Goal: Task Accomplishment & Management: Manage account settings

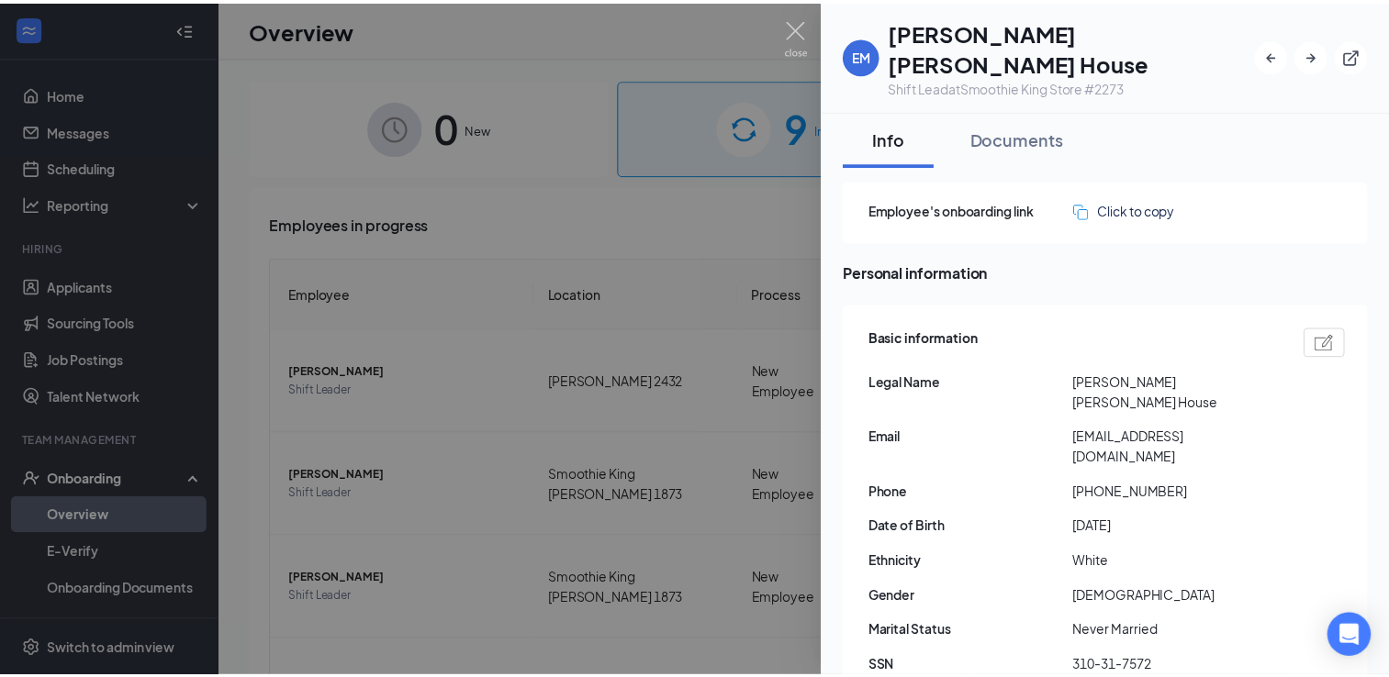
scroll to position [374, 0]
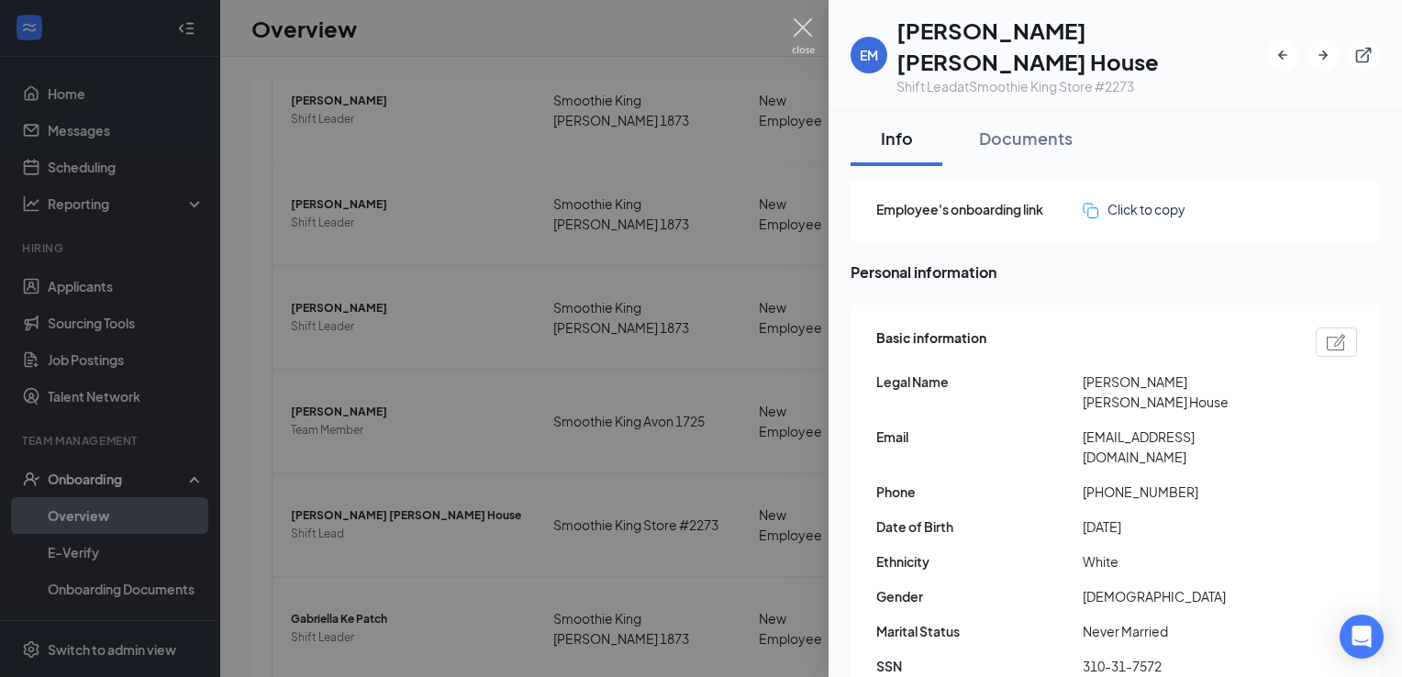
click at [808, 28] on img at bounding box center [803, 36] width 23 height 36
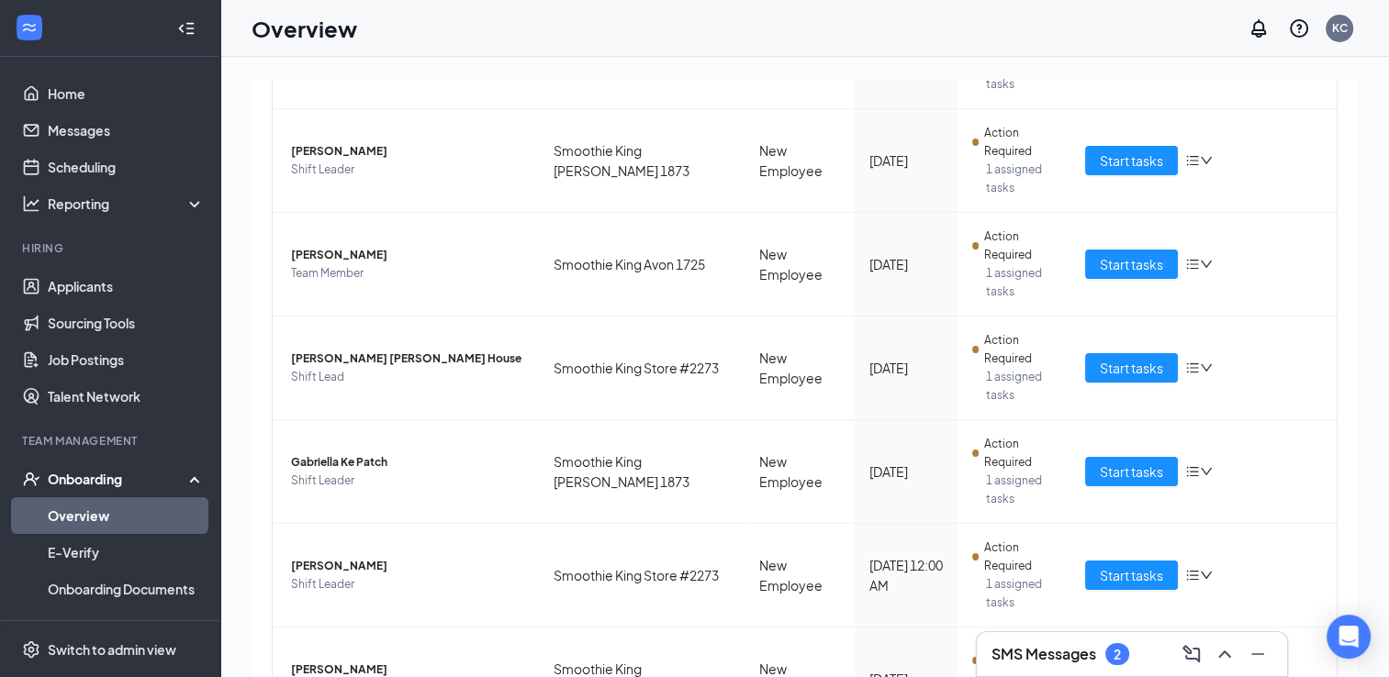
scroll to position [626, 0]
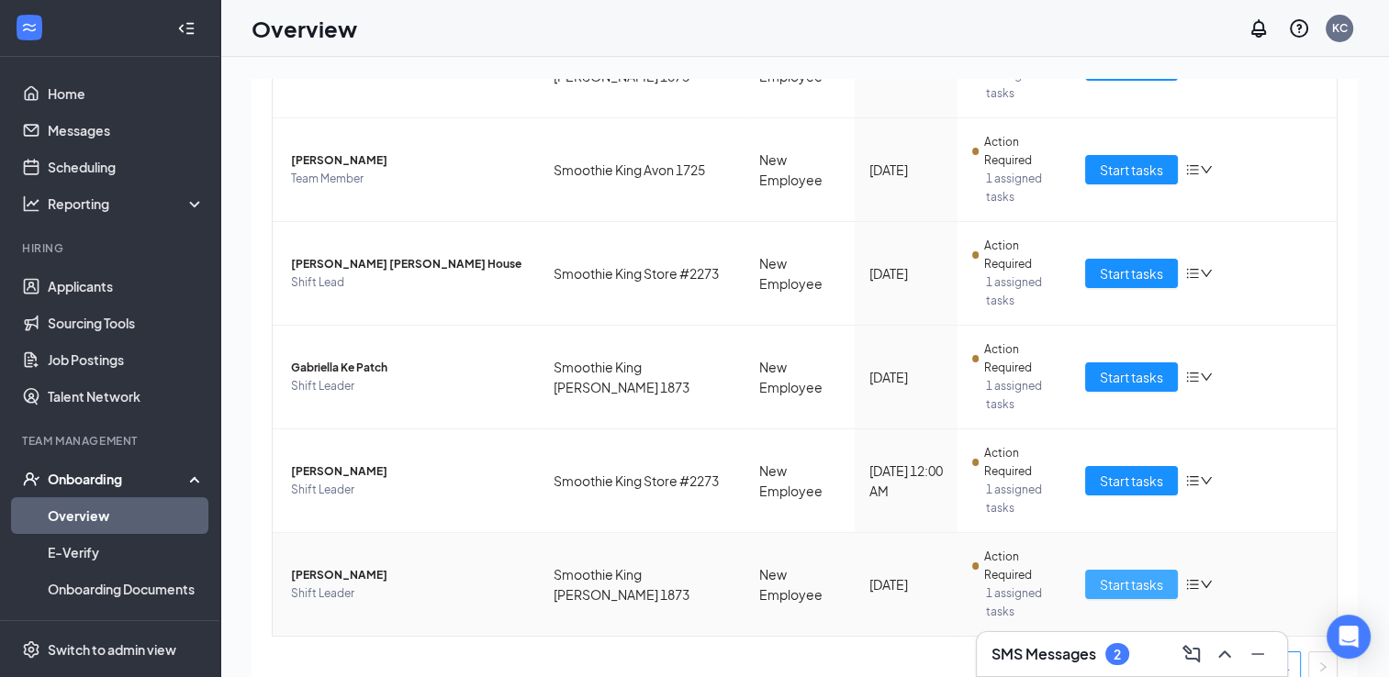
click at [1116, 575] on span "Start tasks" at bounding box center [1131, 585] width 63 height 20
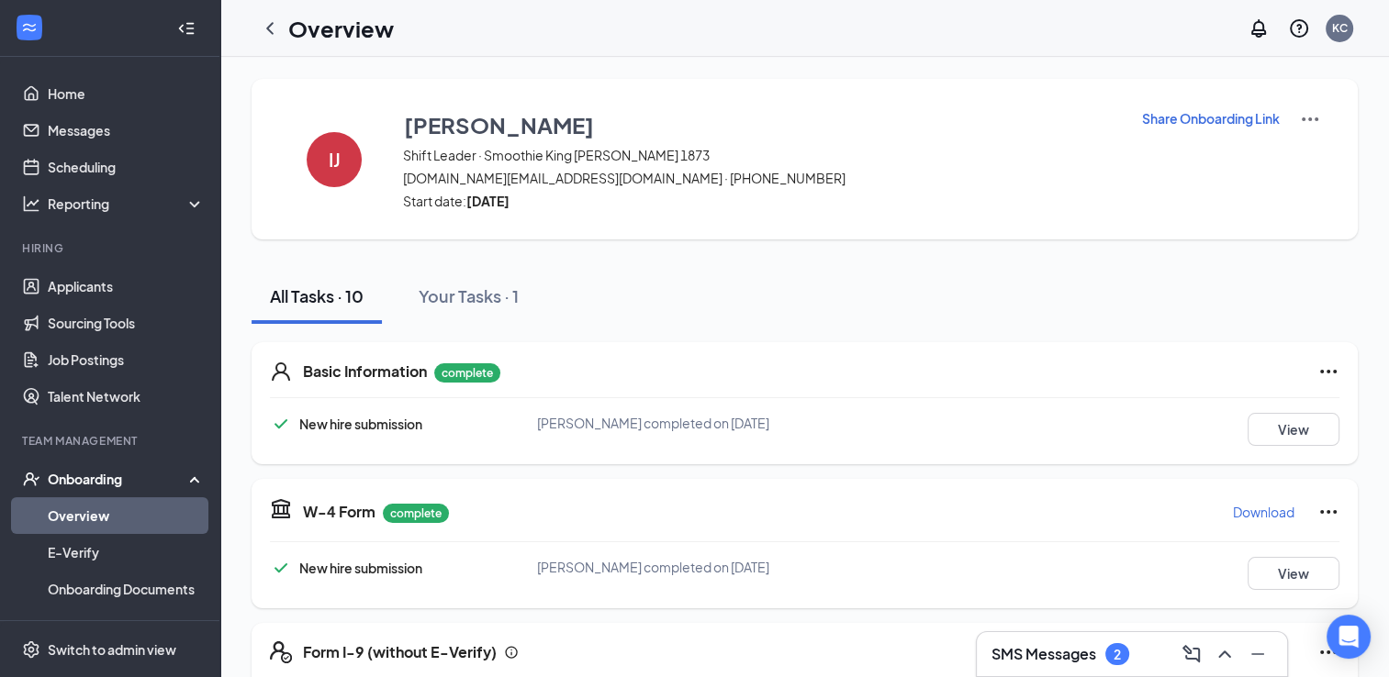
click at [86, 470] on div "Onboarding" at bounding box center [118, 479] width 141 height 18
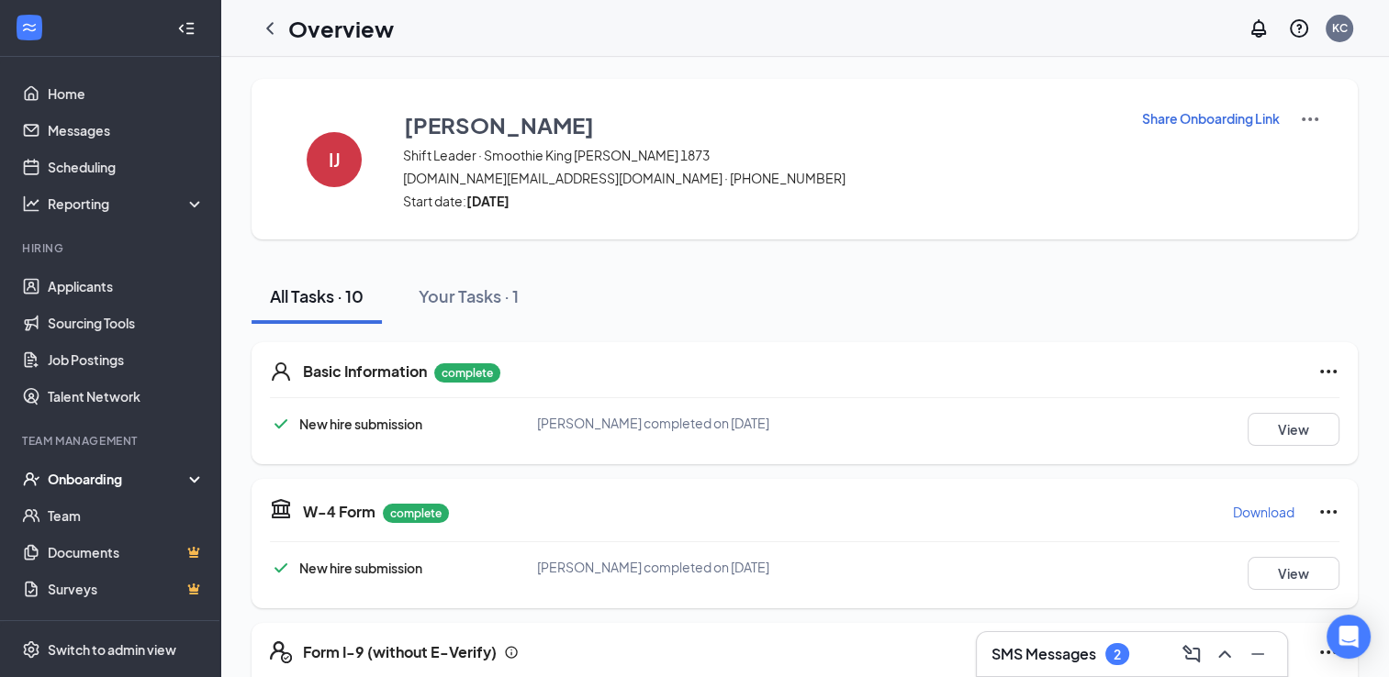
drag, startPoint x: 86, startPoint y: 470, endPoint x: 59, endPoint y: 488, distance: 33.1
click at [59, 488] on div "Onboarding" at bounding box center [110, 479] width 220 height 37
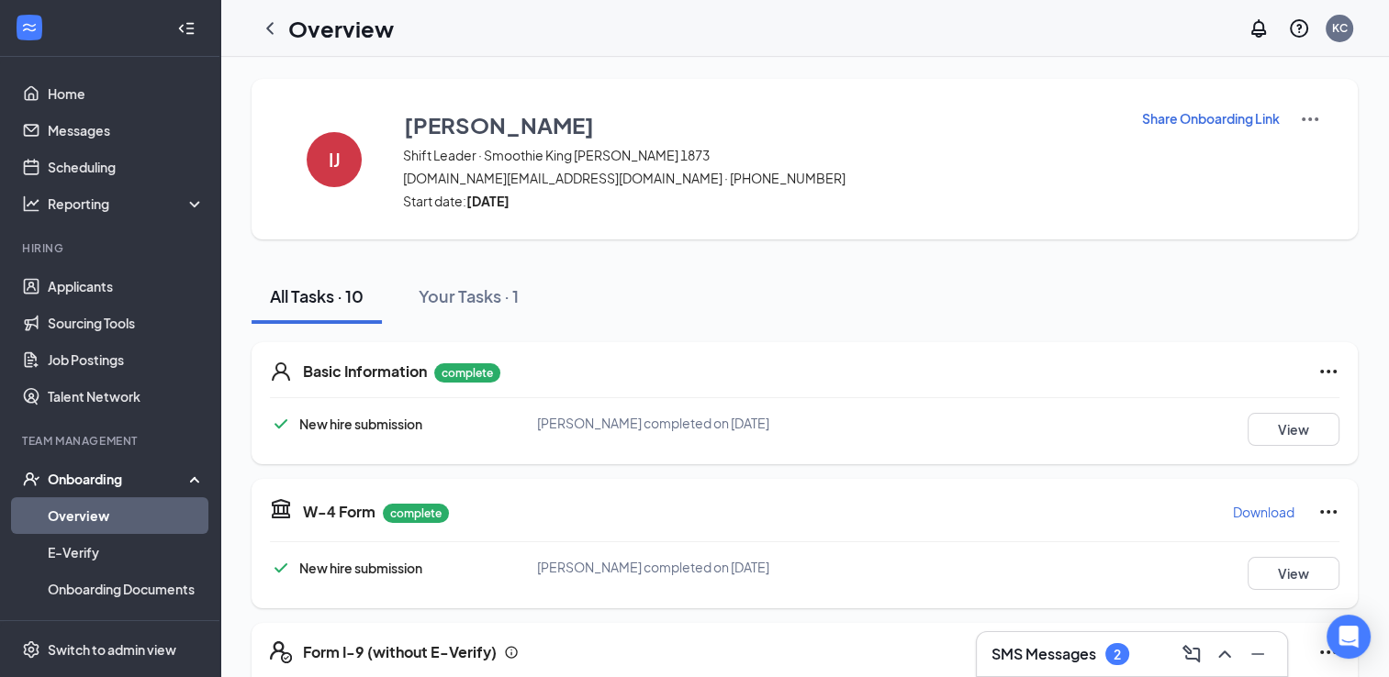
click at [71, 510] on link "Overview" at bounding box center [126, 515] width 157 height 37
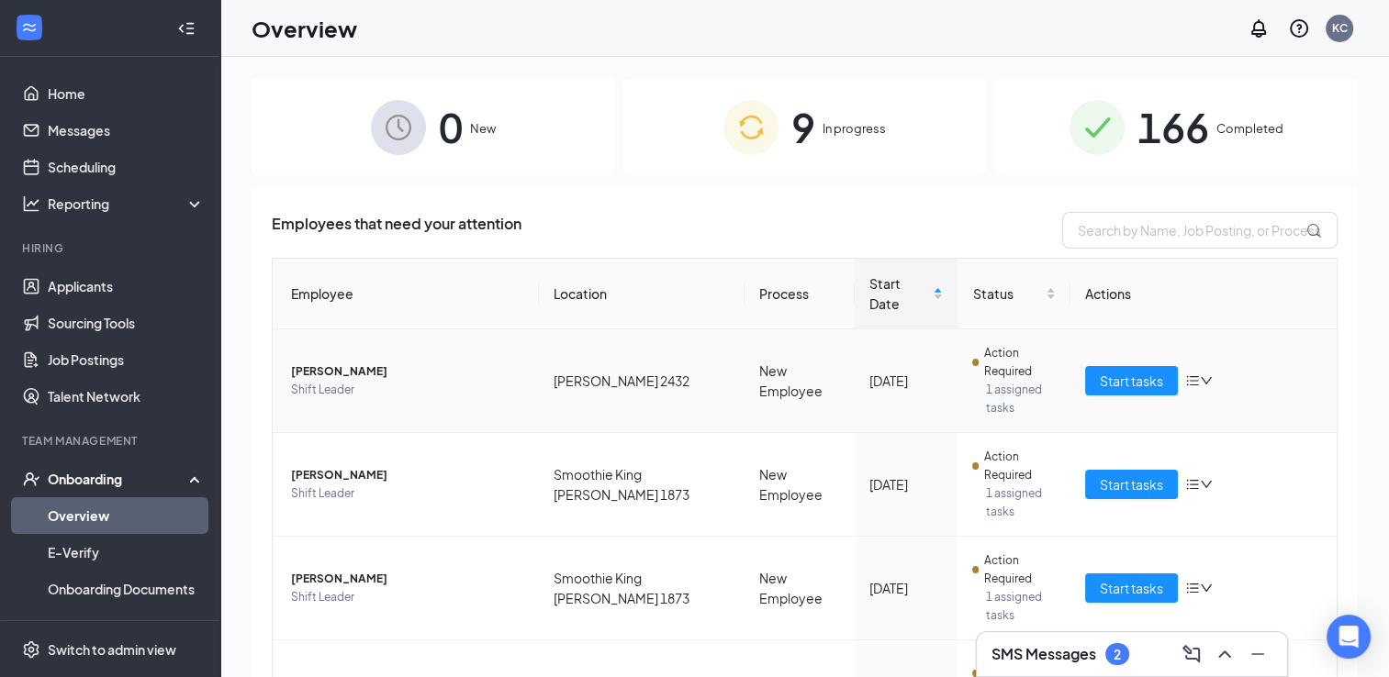
click at [340, 363] on span "[PERSON_NAME]" at bounding box center [407, 372] width 233 height 18
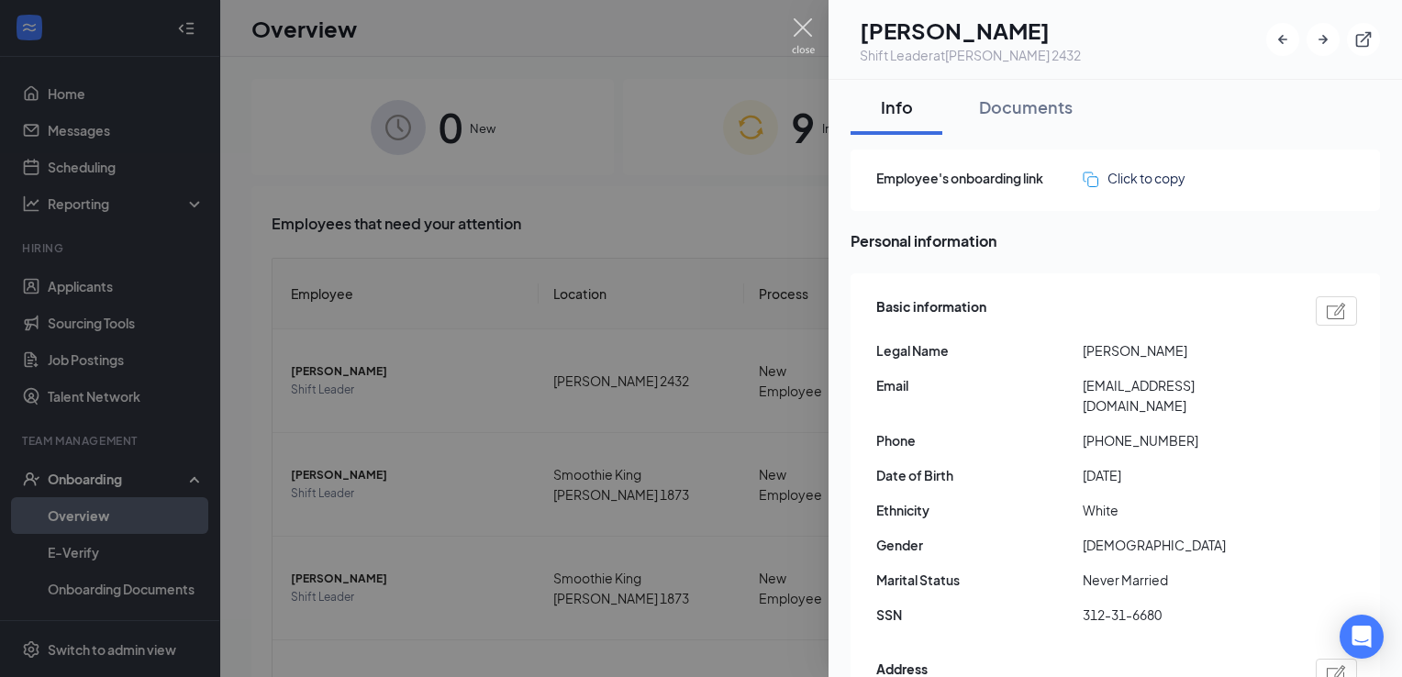
click at [805, 24] on img at bounding box center [803, 36] width 23 height 36
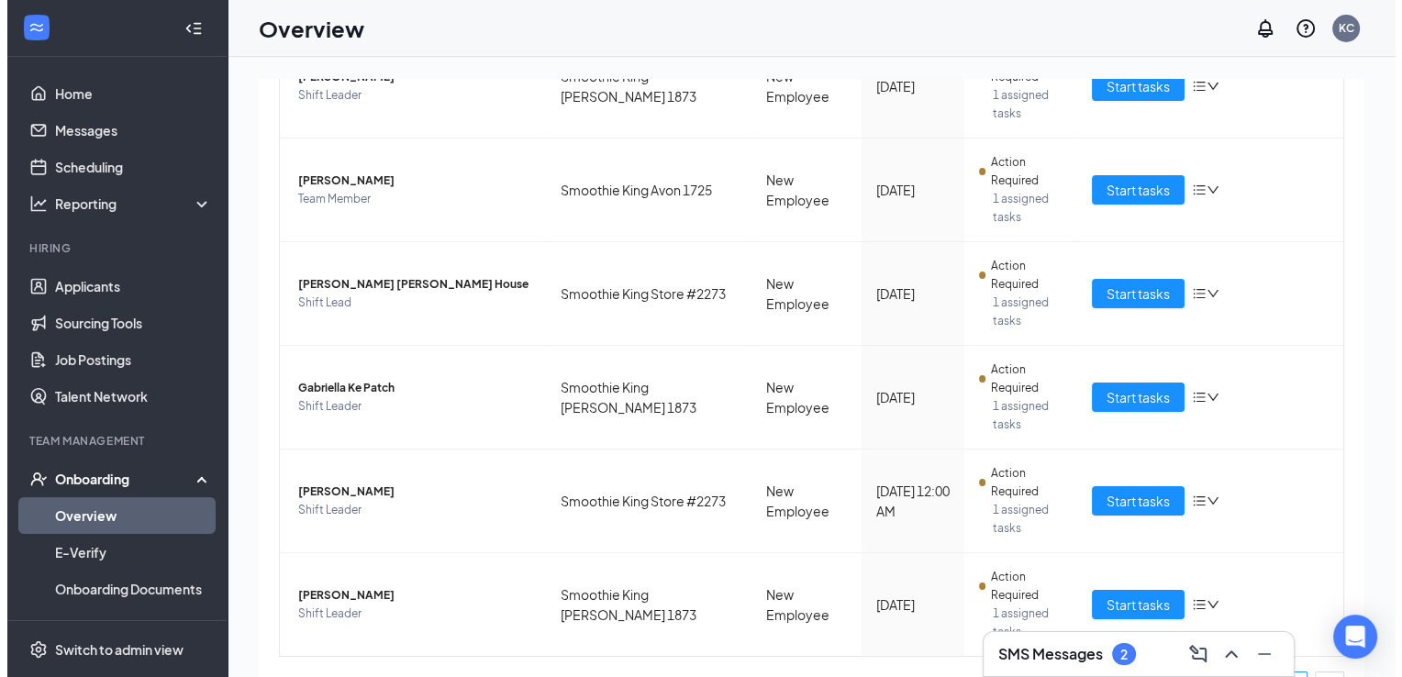
scroll to position [620, 0]
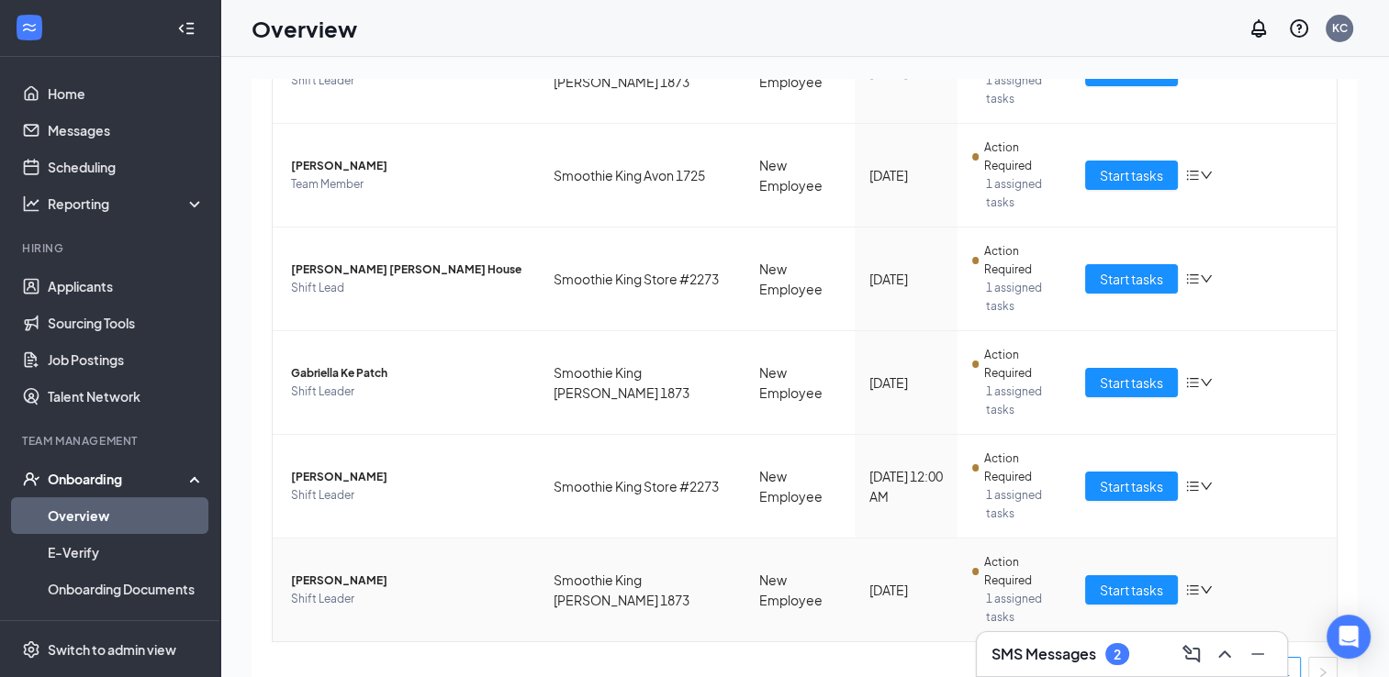
click at [341, 572] on span "[PERSON_NAME]" at bounding box center [407, 581] width 233 height 18
